Goal: Complete application form

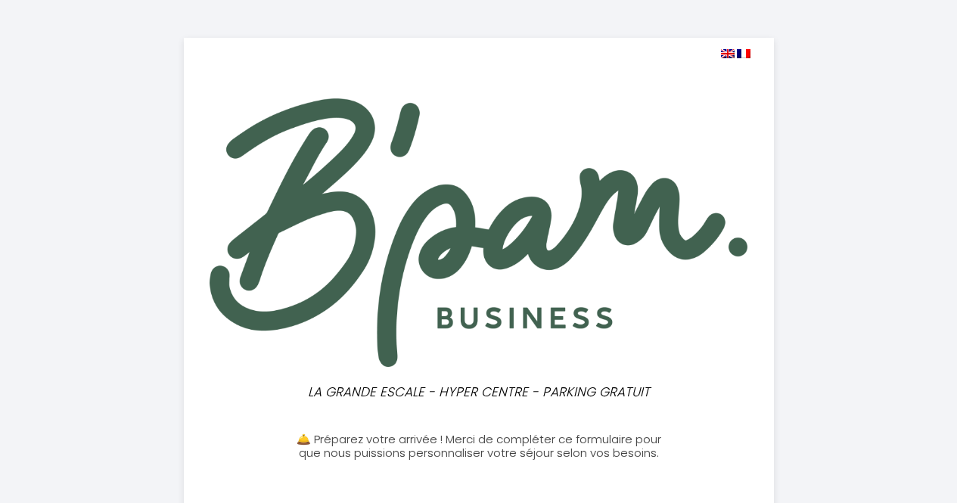
select select
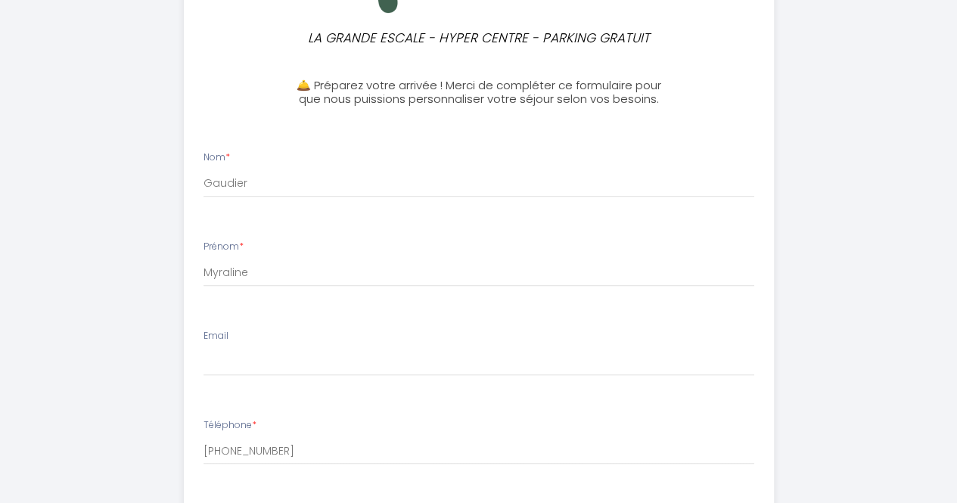
scroll to position [395, 0]
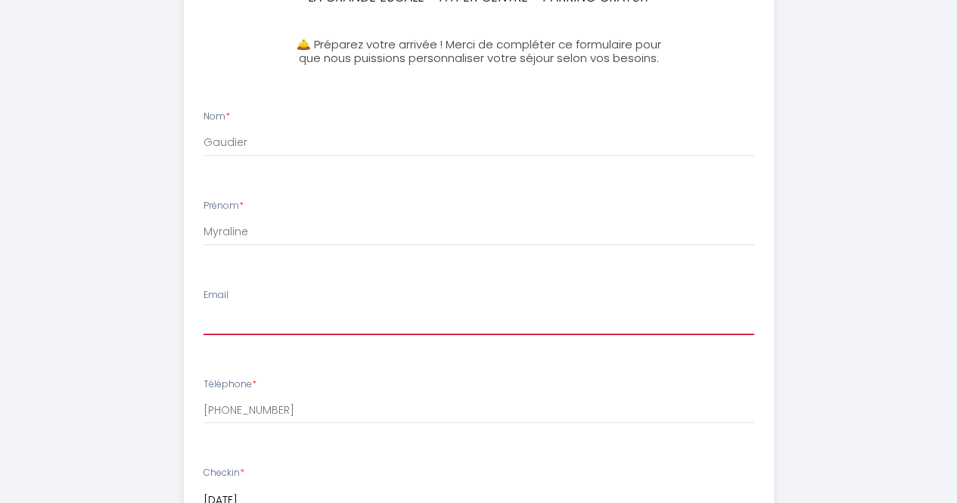
click at [468, 314] on input "Email" at bounding box center [479, 321] width 551 height 27
type input "[EMAIL_ADDRESS][DOMAIN_NAME]"
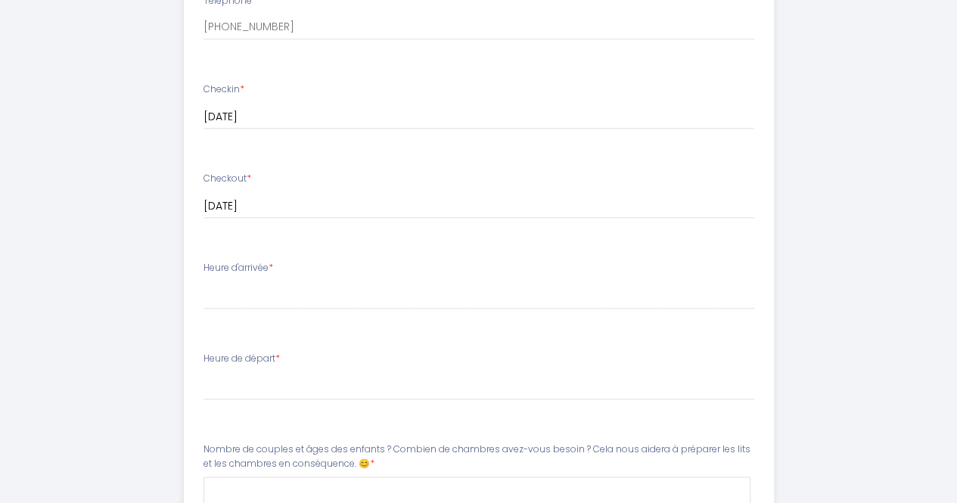
scroll to position [779, 0]
click at [347, 301] on select "17:00 17:30 18:00 18:30 19:00 19:30 20:00 20:30 21:00 21:30 22:00 22:30 23:00 2…" at bounding box center [479, 294] width 551 height 29
select select "17:00"
click at [204, 280] on select "17:00 17:30 18:00 18:30 19:00 19:30 20:00 20:30 21:00 21:30 22:00 22:30 23:00 2…" at bounding box center [479, 294] width 551 height 29
click at [301, 390] on select "00:00 00:30 01:00 01:30 02:00 02:30 03:00 03:30 04:00 04:30 05:00 05:30 06:00 0…" at bounding box center [479, 385] width 551 height 29
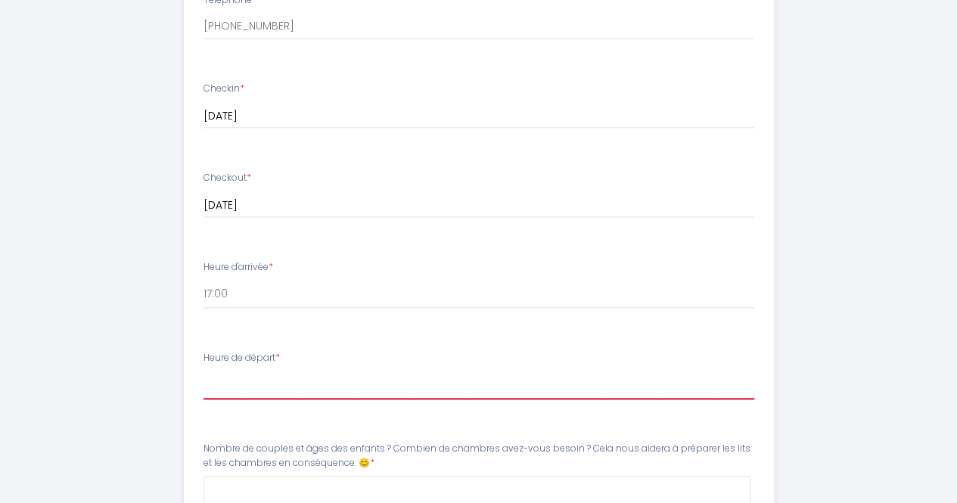
click at [301, 390] on select "00:00 00:30 01:00 01:30 02:00 02:30 03:00 03:30 04:00 04:30 05:00 05:30 06:00 0…" at bounding box center [479, 385] width 551 height 29
click at [292, 387] on select "00:00 00:30 01:00 01:30 02:00 02:30 03:00 03:30 04:00 04:30 05:00 05:30 06:00 0…" at bounding box center [479, 385] width 551 height 29
select select "11:00"
click at [204, 371] on select "00:00 00:30 01:00 01:30 02:00 02:30 03:00 03:30 04:00 04:30 05:00 05:30 06:00 0…" at bounding box center [479, 385] width 551 height 29
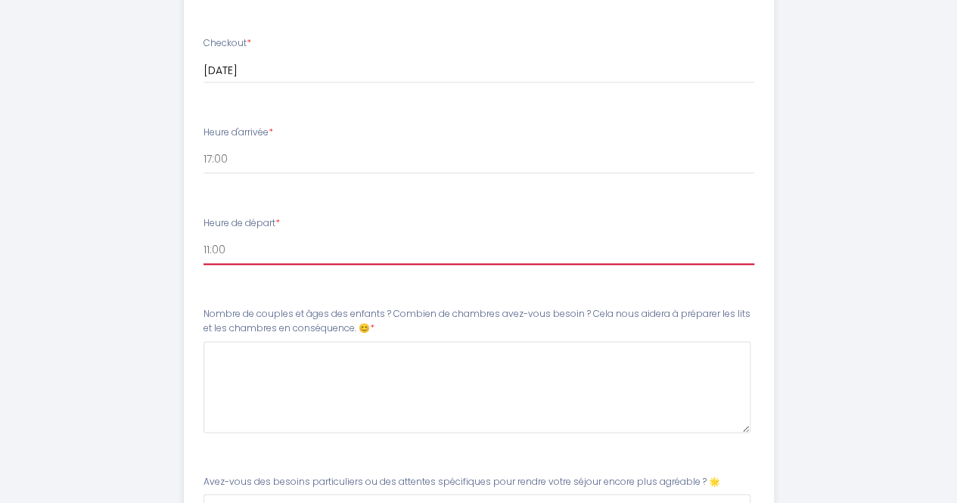
scroll to position [925, 0]
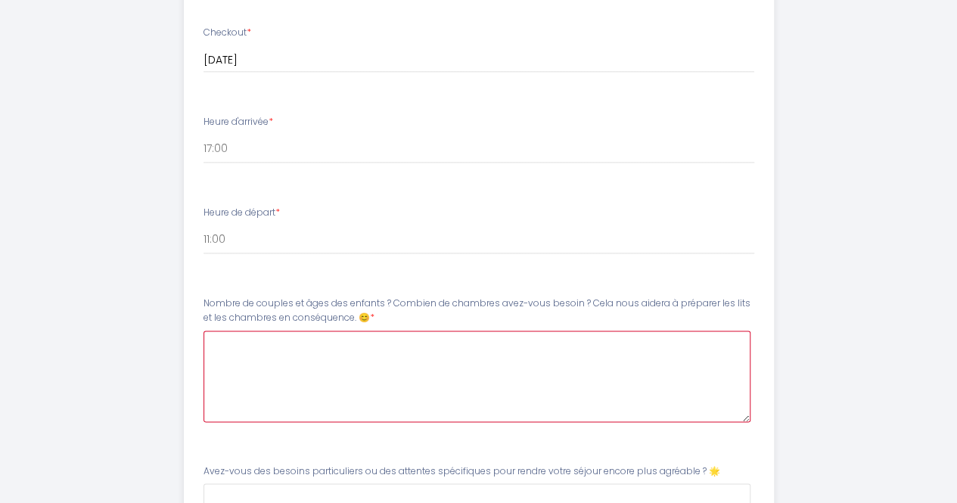
click at [259, 354] on 😊8 at bounding box center [477, 377] width 547 height 92
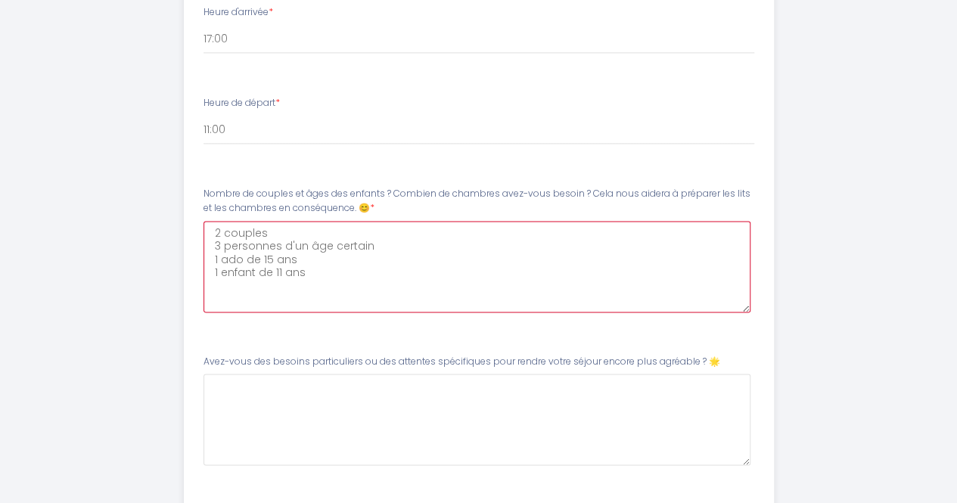
scroll to position [1035, 0]
click at [327, 235] on 😊8 "2 couples 3 personnes d'un âge certain 1 ado de 15 ans 1 enfant de 11 ans" at bounding box center [477, 266] width 547 height 92
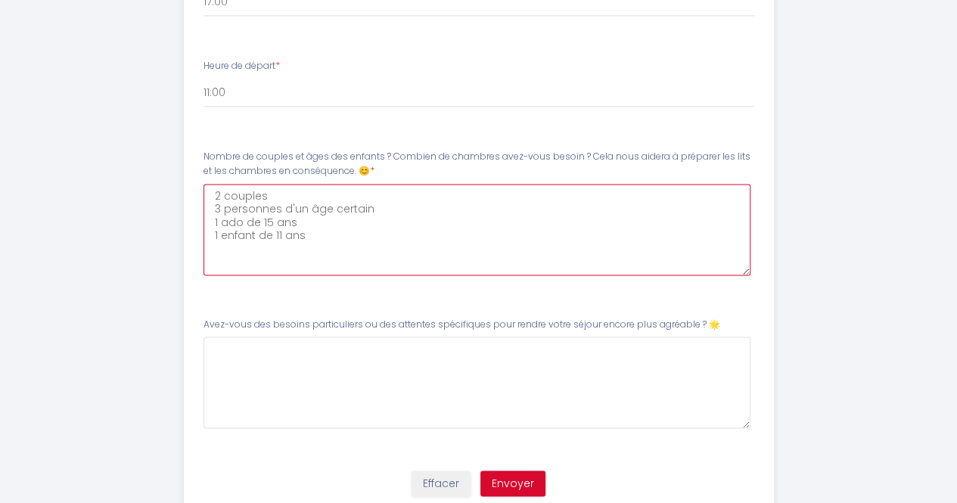
scroll to position [1099, 0]
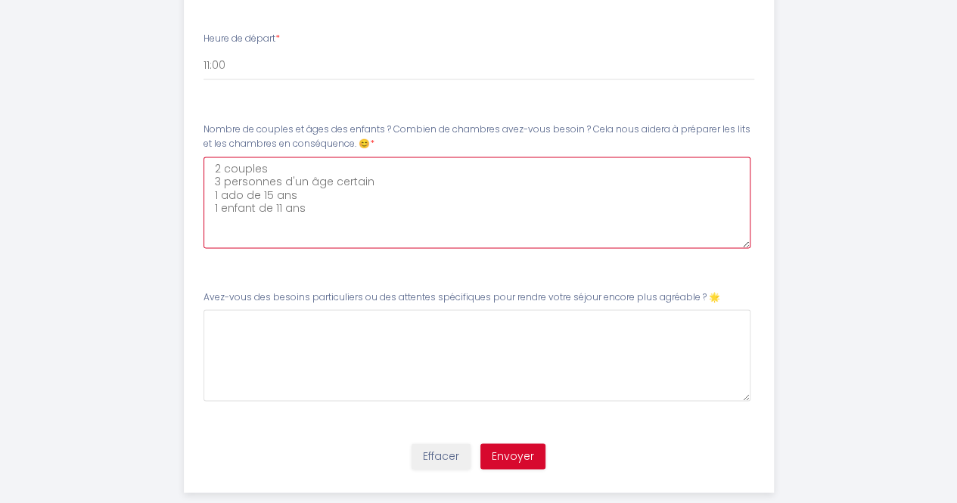
type 😊8 "2 couples 3 personnes d'un âge certain 1 ado de 15 ans 1 enfant de 11 ans"
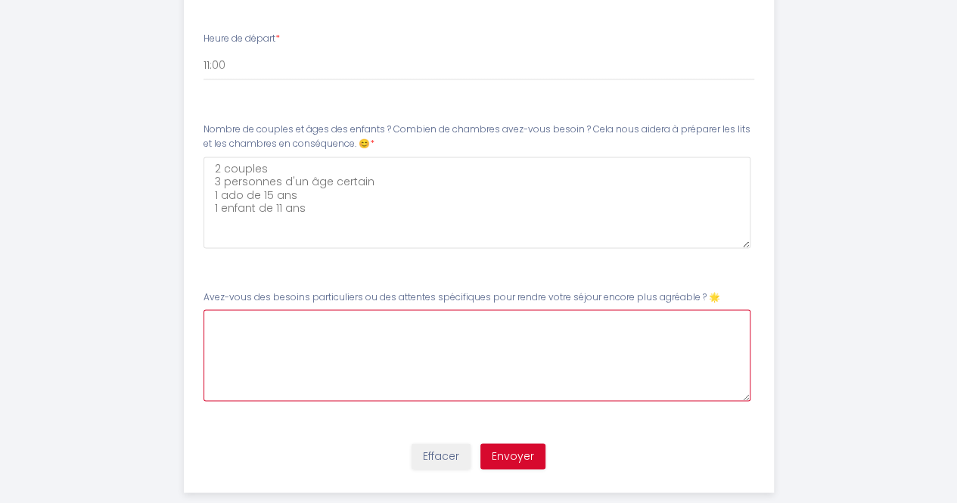
click at [300, 332] on 🌟9 at bounding box center [477, 355] width 547 height 92
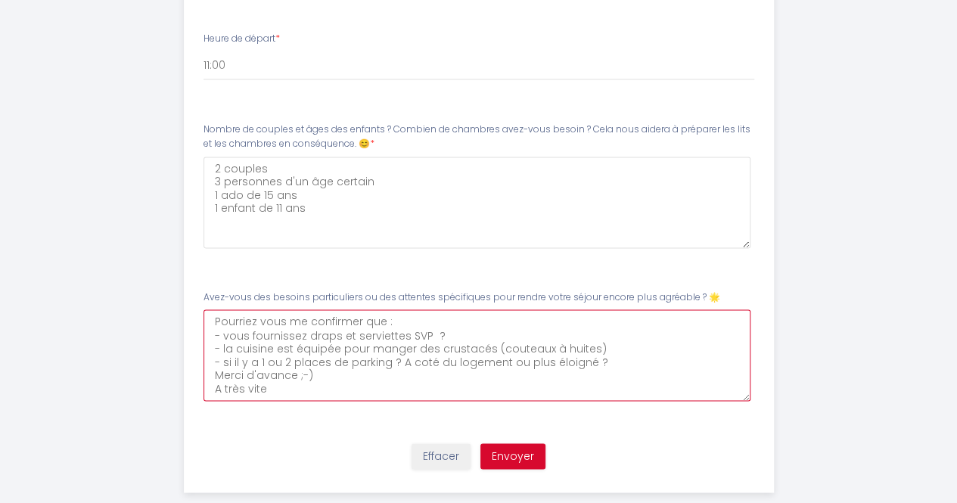
scroll to position [8, 0]
type 🌟9 "Pourriez vous me confirmer que : - vous fournissez draps et serviettes SVP ? - …"
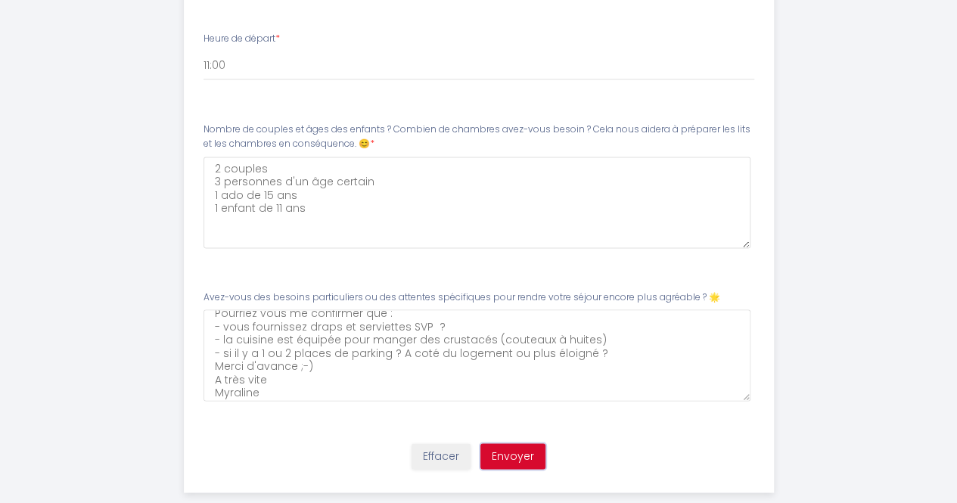
click at [513, 453] on button "Envoyer" at bounding box center [512, 456] width 65 height 26
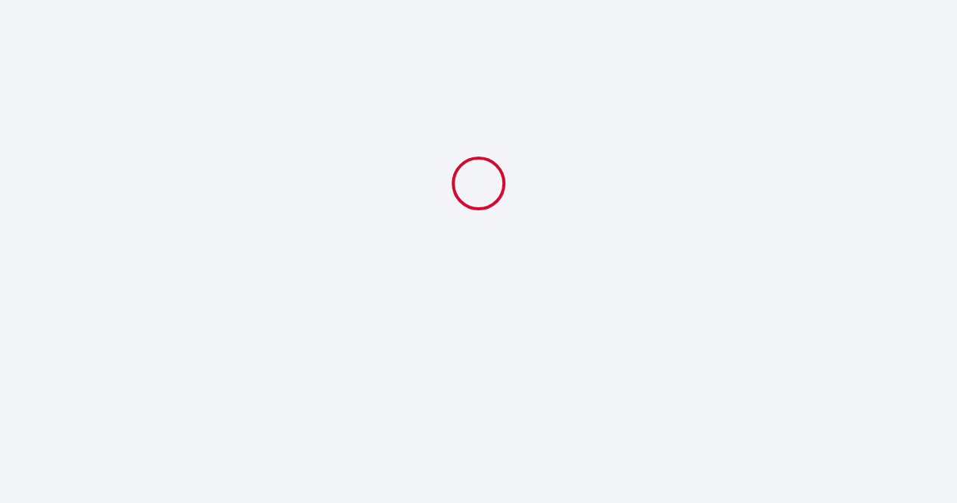
scroll to position [0, 0]
select select "11:00"
